Goal: Information Seeking & Learning: Check status

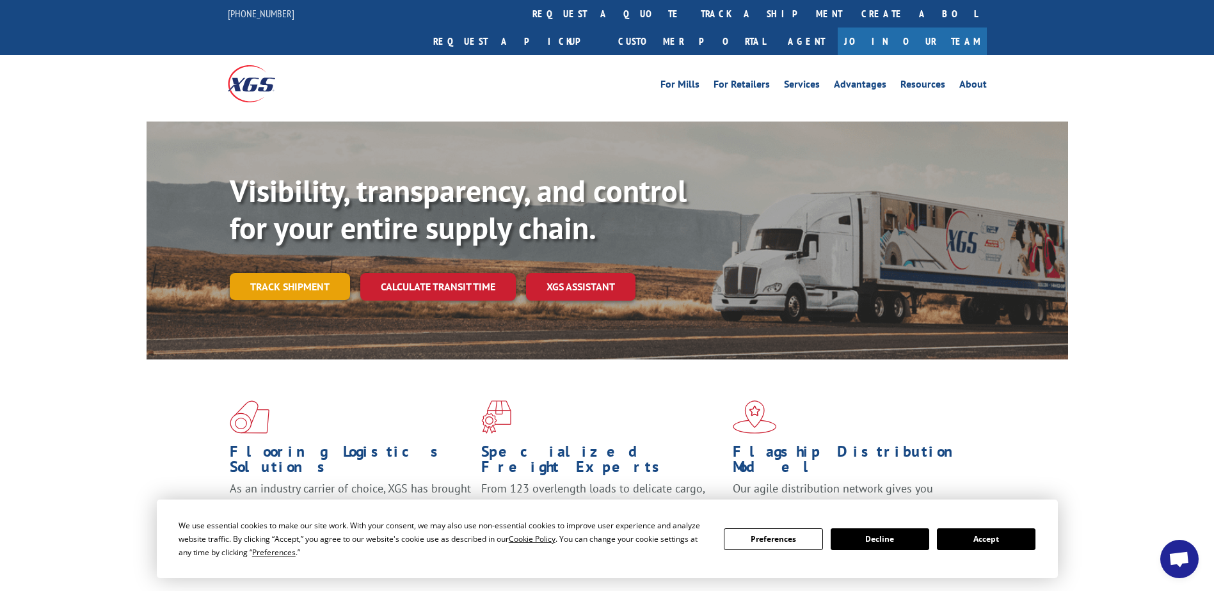
click at [299, 273] on link "Track shipment" at bounding box center [290, 286] width 120 height 27
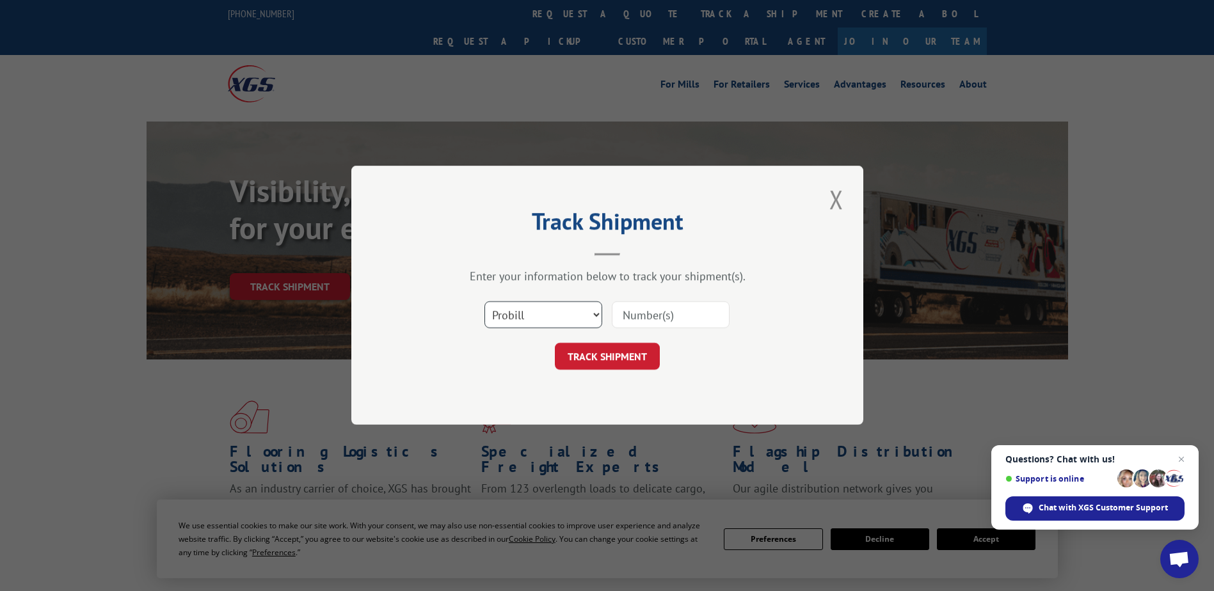
click at [547, 312] on select "Select category... Probill BOL PO" at bounding box center [543, 315] width 118 height 27
click at [484, 302] on select "Select category... Probill BOL PO" at bounding box center [543, 315] width 118 height 27
click at [622, 321] on input at bounding box center [671, 315] width 118 height 27
type input "474391751760"
click at [610, 364] on button "TRACK SHIPMENT" at bounding box center [607, 357] width 105 height 27
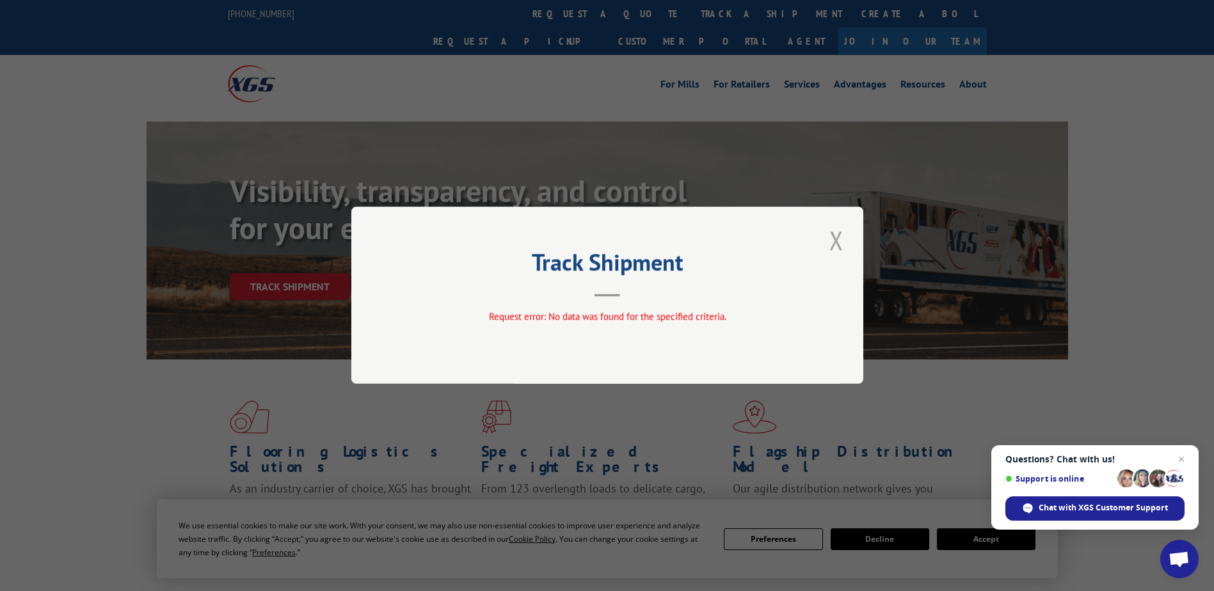
click at [838, 242] on button "Close modal" at bounding box center [836, 240] width 22 height 35
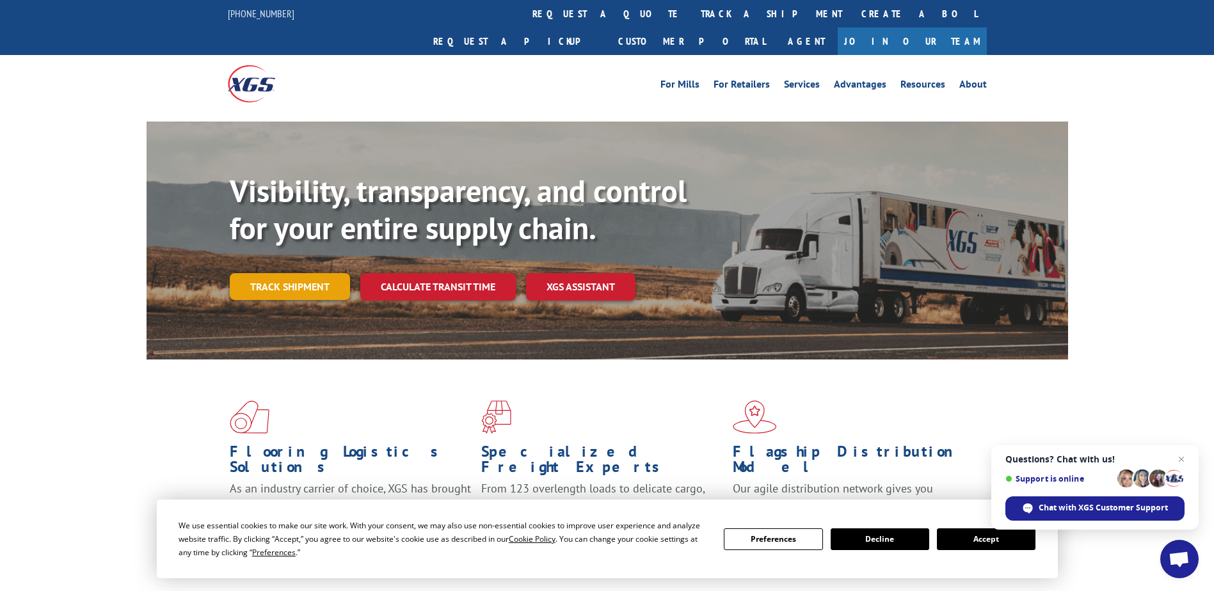
click at [306, 273] on link "Track shipment" at bounding box center [290, 286] width 120 height 27
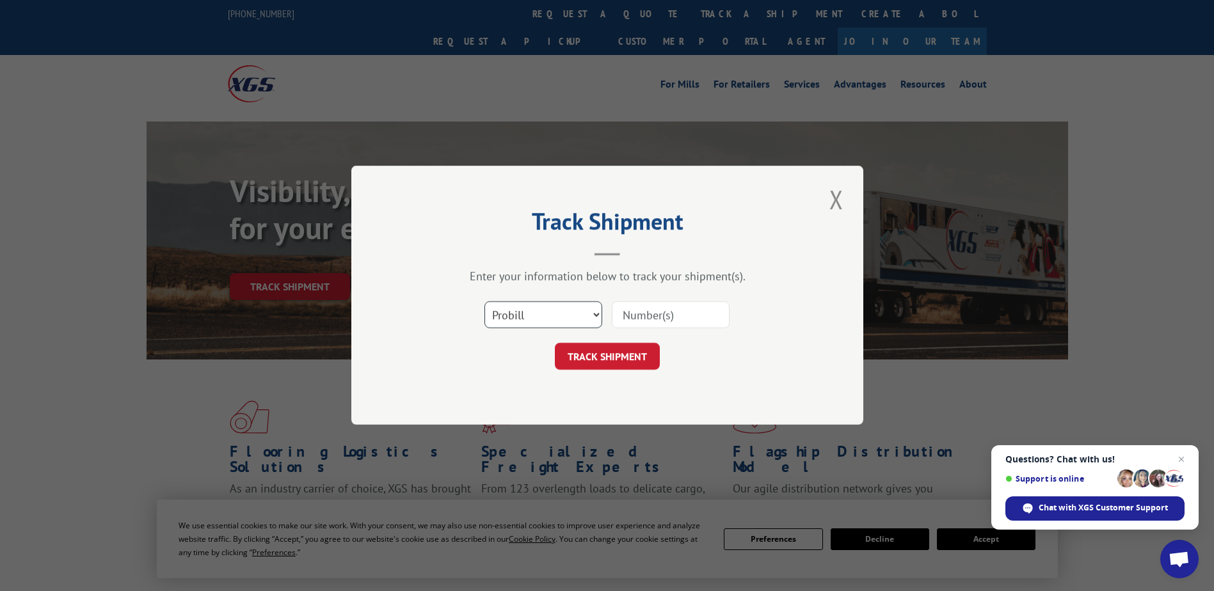
click at [595, 315] on select "Select category... Probill BOL PO" at bounding box center [543, 315] width 118 height 27
select select "bol"
click at [484, 302] on select "Select category... Probill BOL PO" at bounding box center [543, 315] width 118 height 27
click at [648, 305] on input at bounding box center [671, 315] width 118 height 27
type input "474391751760"
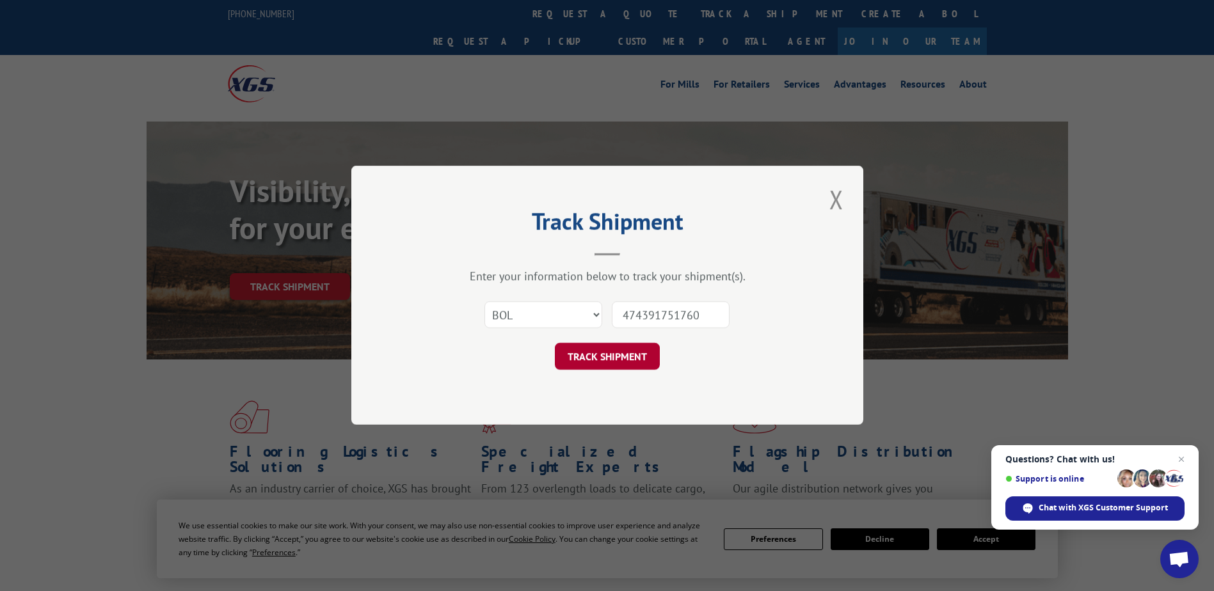
click at [638, 361] on button "TRACK SHIPMENT" at bounding box center [607, 357] width 105 height 27
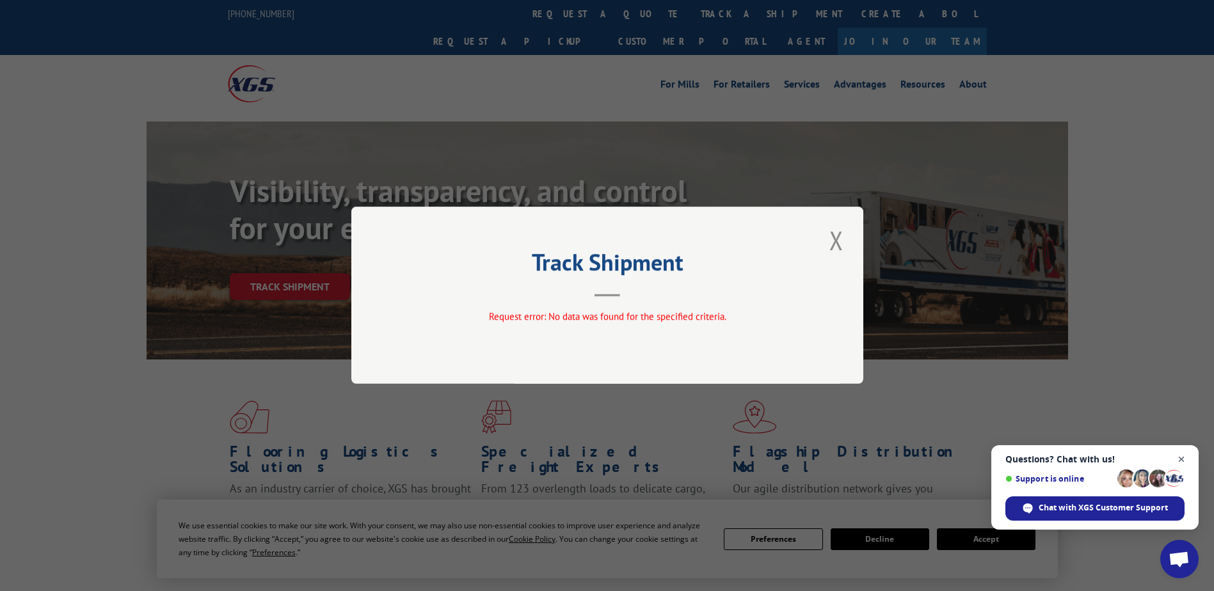
click at [1182, 455] on span "Open chat" at bounding box center [1181, 460] width 16 height 16
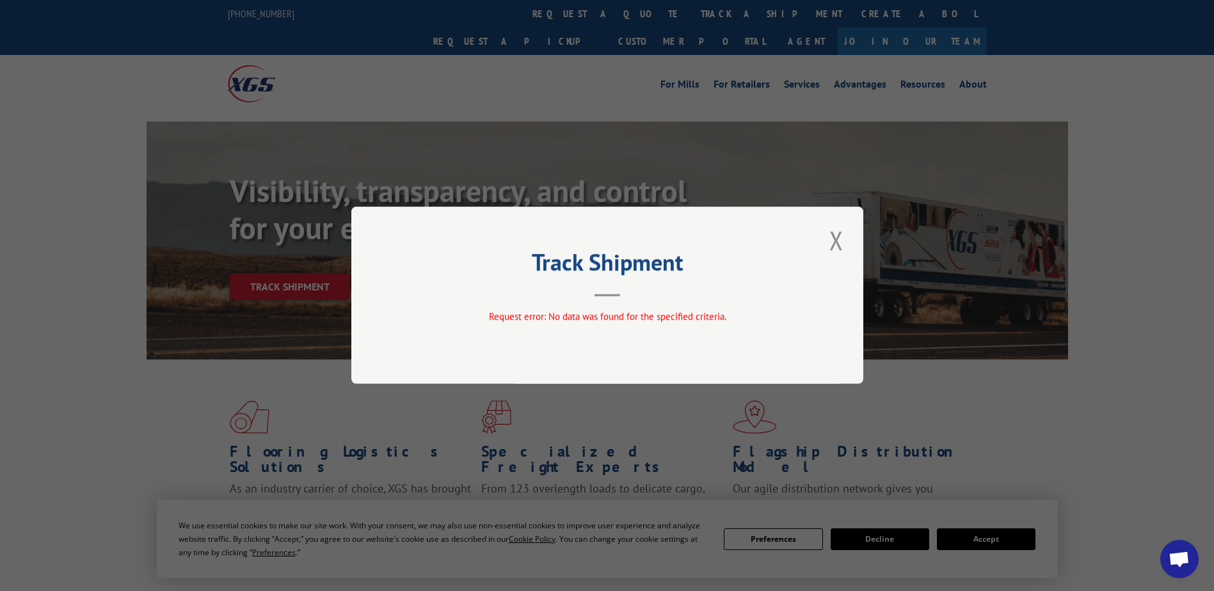
click at [849, 239] on div "Track Shipment Request error: No data was found for the specified criteria." at bounding box center [607, 295] width 512 height 177
click at [843, 243] on button "Close modal" at bounding box center [836, 240] width 22 height 35
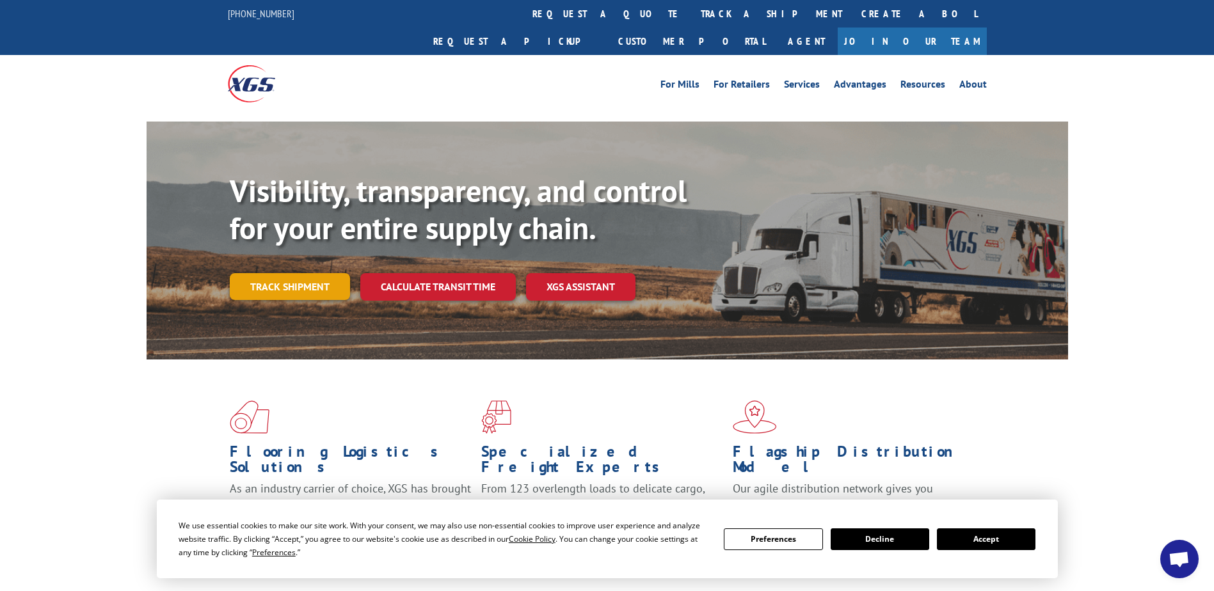
click at [280, 273] on link "Track shipment" at bounding box center [290, 286] width 120 height 27
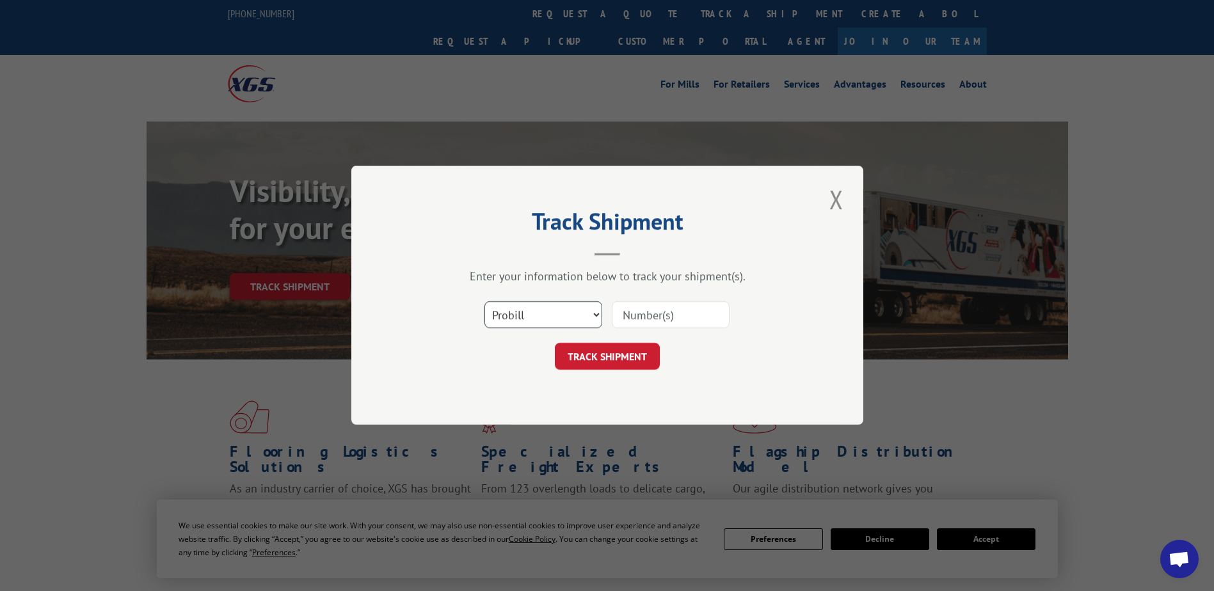
click at [598, 313] on select "Select category... Probill BOL PO" at bounding box center [543, 315] width 118 height 27
select select "po"
click at [484, 302] on select "Select category... Probill BOL PO" at bounding box center [543, 315] width 118 height 27
click at [647, 307] on input at bounding box center [671, 315] width 118 height 27
type input "474391751760"
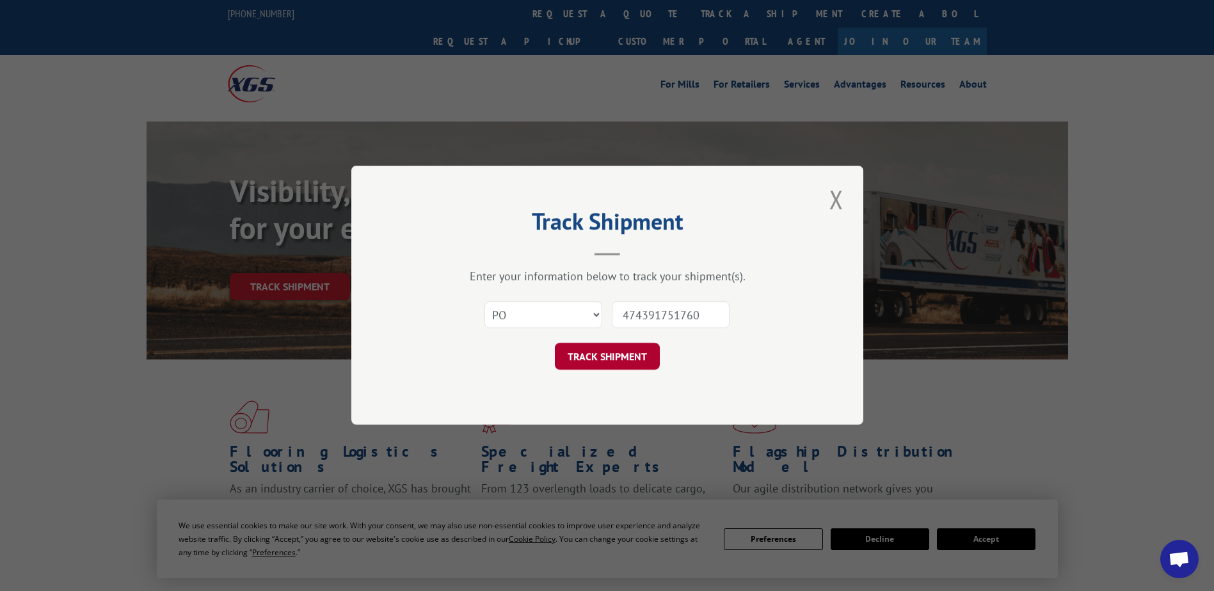
click at [613, 353] on button "TRACK SHIPMENT" at bounding box center [607, 357] width 105 height 27
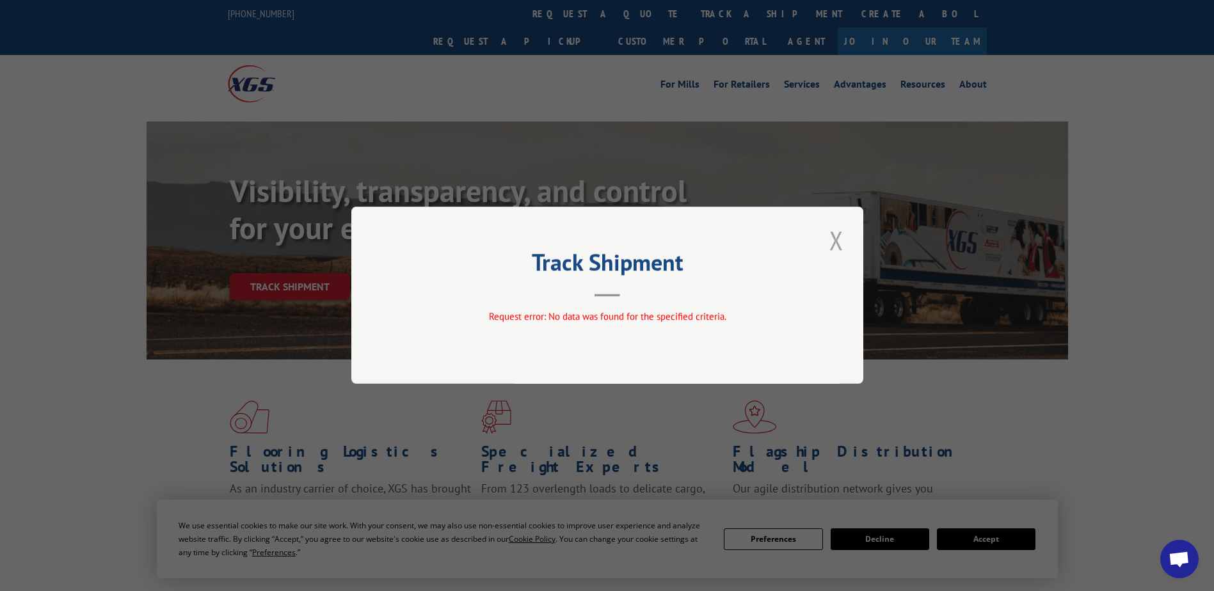
click at [839, 239] on button "Close modal" at bounding box center [836, 240] width 22 height 35
